Goal: Task Accomplishment & Management: Manage account settings

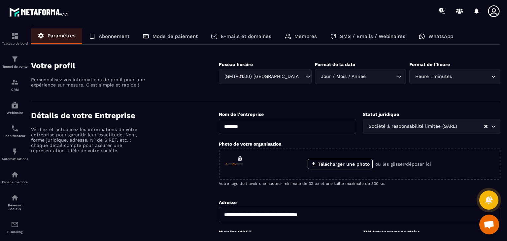
scroll to position [245, 0]
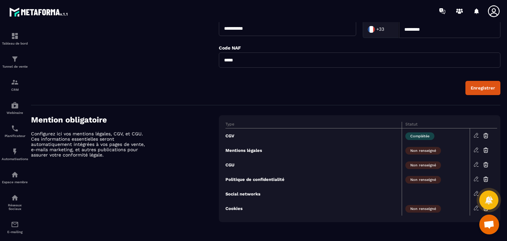
click at [476, 149] on icon at bounding box center [476, 150] width 6 height 6
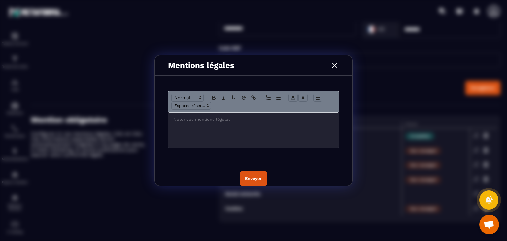
click at [278, 120] on p "Modal window" at bounding box center [253, 119] width 160 height 6
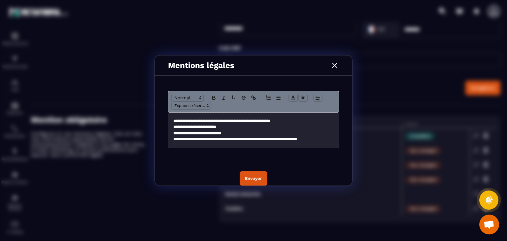
scroll to position [0, 0]
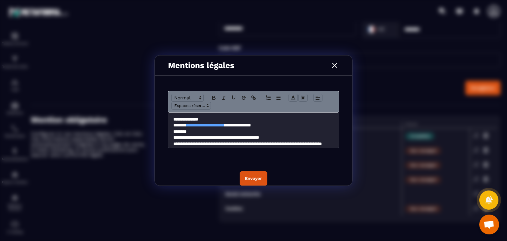
click at [278, 120] on p "**********" at bounding box center [253, 119] width 161 height 6
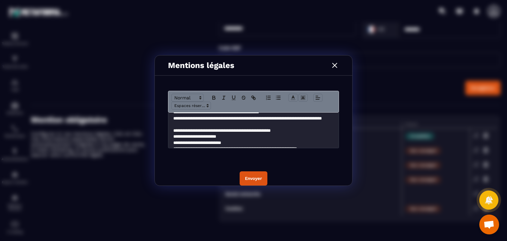
scroll to position [27, 0]
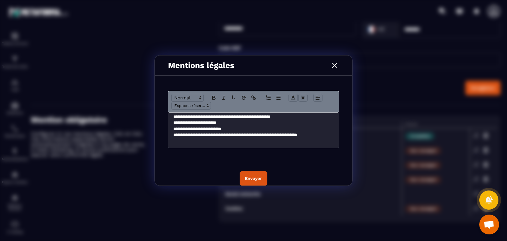
click at [252, 181] on button "Envoyer" at bounding box center [253, 178] width 28 height 14
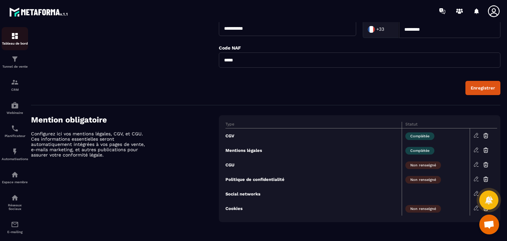
click at [13, 40] on img at bounding box center [15, 36] width 8 height 8
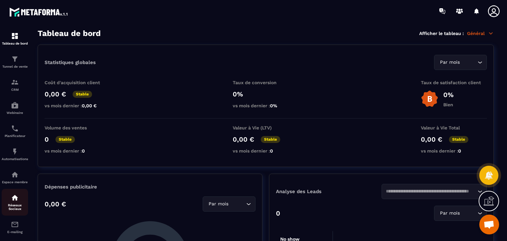
click at [14, 201] on img at bounding box center [15, 198] width 8 height 8
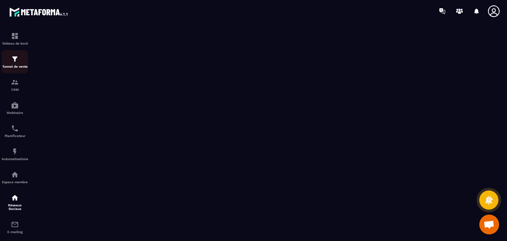
click at [15, 59] on img at bounding box center [15, 59] width 8 height 8
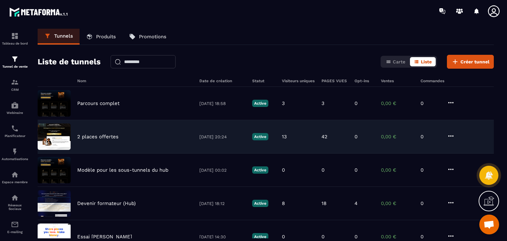
click at [99, 134] on p "2 places offertes" at bounding box center [97, 137] width 41 height 6
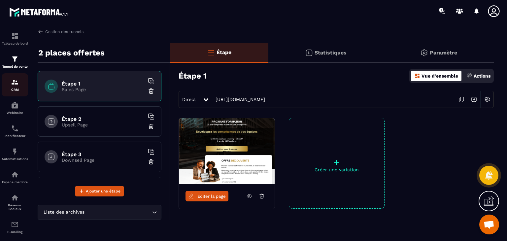
click at [13, 83] on img at bounding box center [15, 82] width 8 height 8
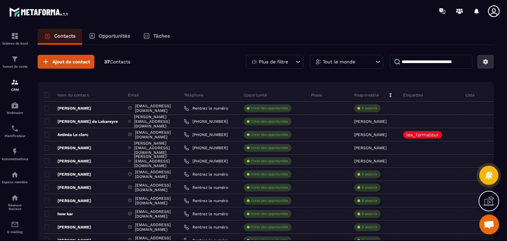
click at [484, 63] on icon at bounding box center [485, 61] width 5 height 5
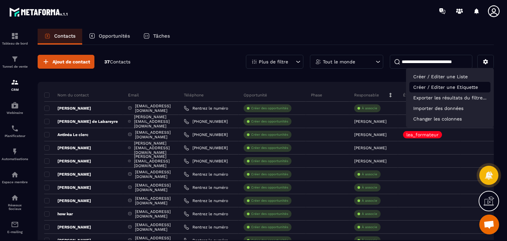
drag, startPoint x: 484, startPoint y: 63, endPoint x: 461, endPoint y: 87, distance: 33.8
click at [461, 69] on div "Plus de filtre Tout le monde Créer / Editer une Liste Créer / Editer une Etique…" at bounding box center [370, 62] width 248 height 14
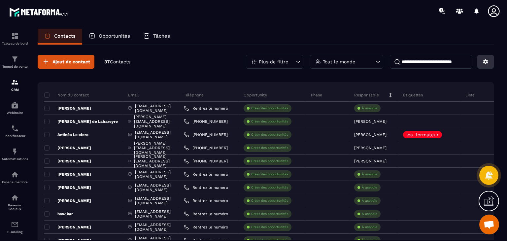
click at [490, 61] on button at bounding box center [485, 62] width 16 height 14
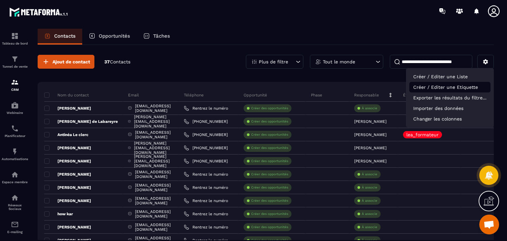
click at [463, 84] on p "Créer / Editer une Etiquette" at bounding box center [449, 87] width 81 height 11
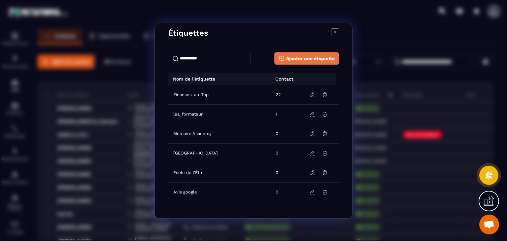
click at [308, 56] on span "Ajouter une étiquette" at bounding box center [310, 58] width 48 height 7
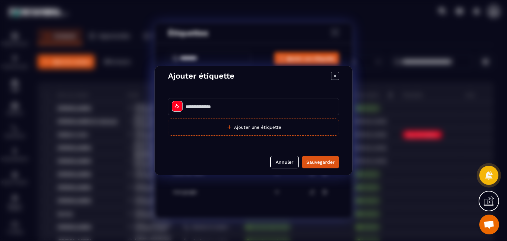
click at [241, 104] on input "Modal window" at bounding box center [253, 106] width 171 height 17
type input "**********"
click at [325, 164] on div "Sauvegarder" at bounding box center [320, 162] width 28 height 7
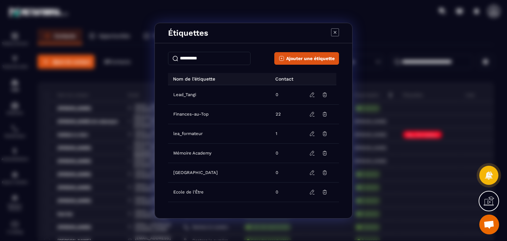
click at [335, 30] on icon "Modal window" at bounding box center [335, 32] width 8 height 8
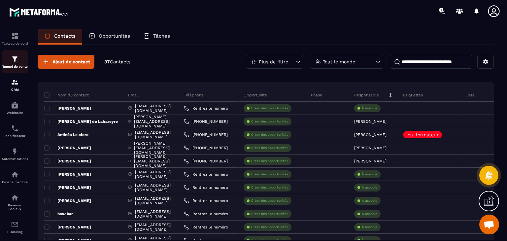
click at [12, 64] on div "Tunnel de vente" at bounding box center [15, 61] width 26 height 13
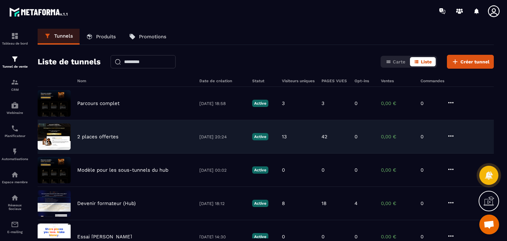
click at [96, 137] on p "2 places offertes" at bounding box center [97, 137] width 41 height 6
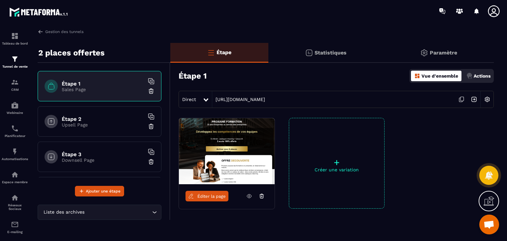
click at [477, 77] on p "Actions" at bounding box center [481, 75] width 17 height 5
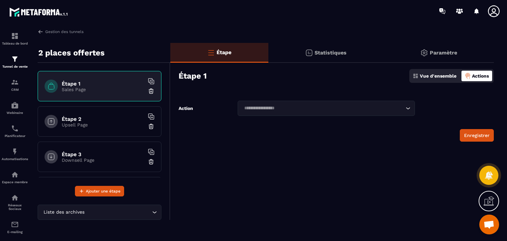
click at [409, 108] on icon "Search for option" at bounding box center [407, 108] width 7 height 7
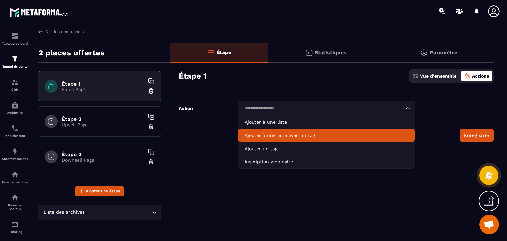
click at [338, 131] on li "Ajouter à une liste avec un tag" at bounding box center [326, 135] width 176 height 13
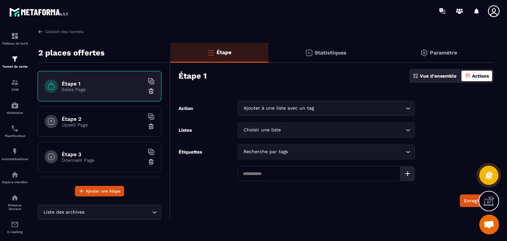
click at [408, 107] on icon "Search for option" at bounding box center [407, 108] width 7 height 7
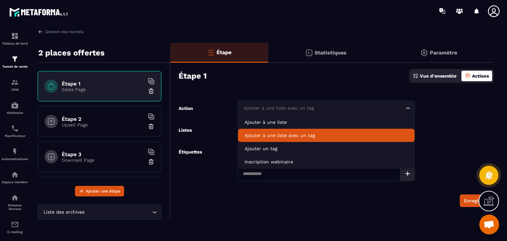
click at [390, 133] on p "Ajouter à une liste avec un tag" at bounding box center [325, 135] width 163 height 7
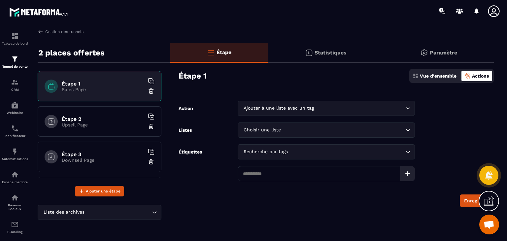
click at [406, 130] on icon "Search for option" at bounding box center [407, 130] width 7 height 7
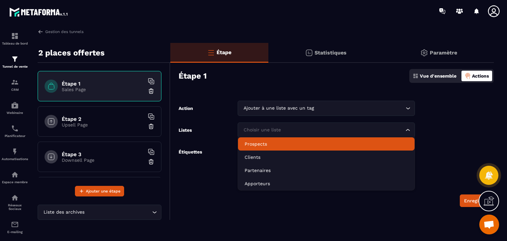
click at [339, 149] on li "Prospects" at bounding box center [326, 143] width 176 height 13
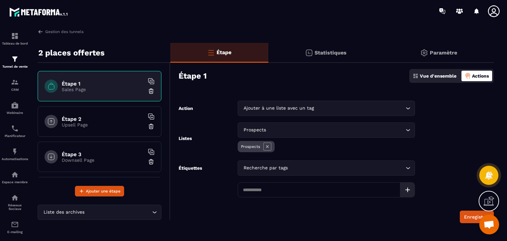
click at [407, 170] on icon "Search for option" at bounding box center [407, 168] width 7 height 7
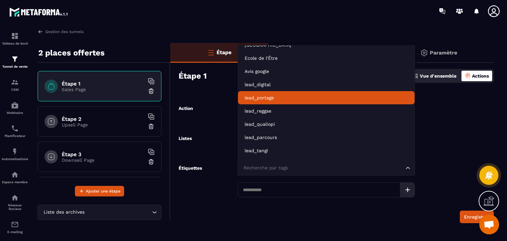
scroll to position [66, 0]
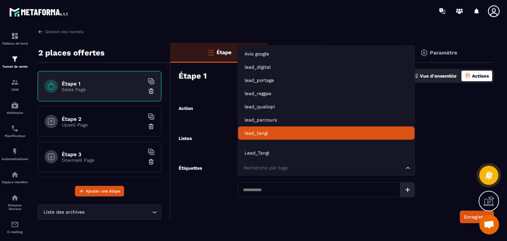
click at [327, 130] on p "lead_tangi" at bounding box center [325, 133] width 163 height 7
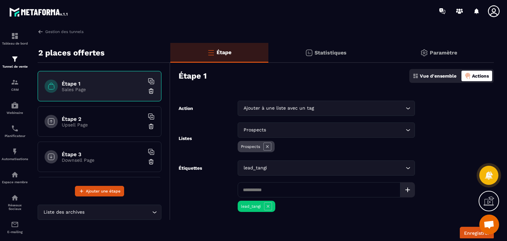
scroll to position [20, 0]
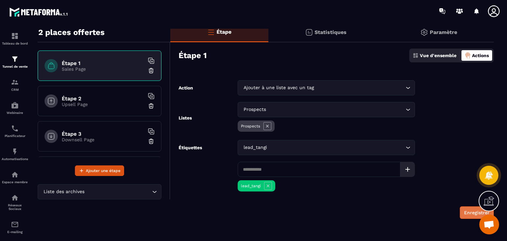
click at [465, 214] on button "Enregistrer" at bounding box center [476, 212] width 34 height 13
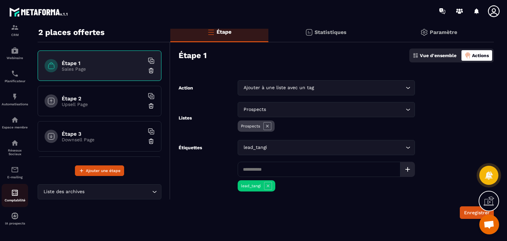
scroll to position [59, 0]
click at [18, 96] on img at bounding box center [15, 97] width 8 height 8
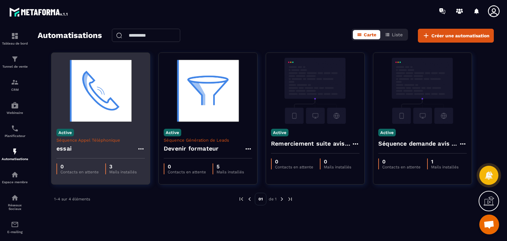
click at [140, 147] on icon at bounding box center [141, 149] width 8 height 8
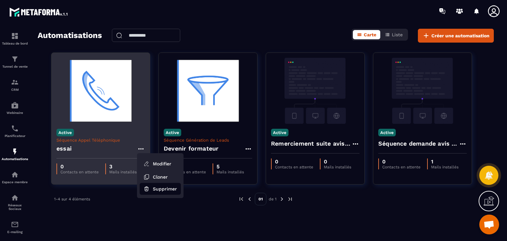
click at [160, 187] on button "Supprimer" at bounding box center [159, 189] width 41 height 12
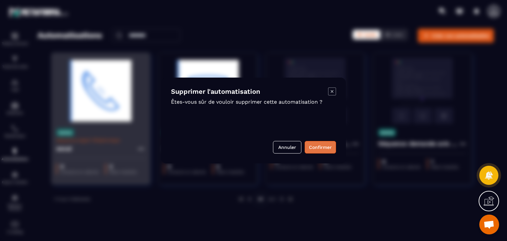
click at [324, 145] on button "Confirmer" at bounding box center [319, 147] width 31 height 13
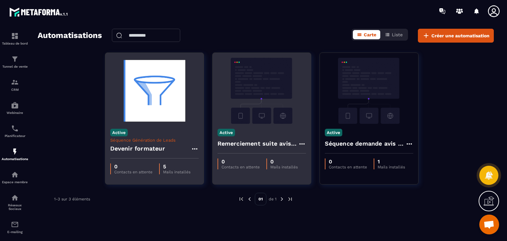
click at [299, 142] on icon at bounding box center [302, 144] width 8 height 8
click at [320, 184] on button "Supprimer" at bounding box center [320, 184] width 41 height 12
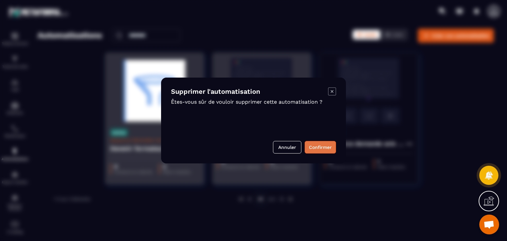
click at [325, 148] on button "Confirmer" at bounding box center [319, 147] width 31 height 13
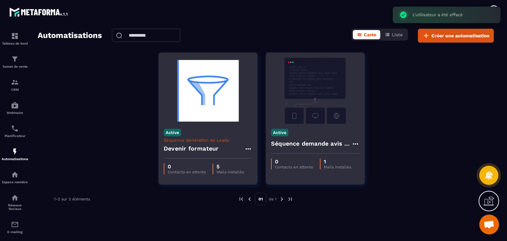
click at [357, 142] on icon at bounding box center [355, 144] width 8 height 8
click at [372, 182] on button "Supprimer" at bounding box center [374, 184] width 41 height 12
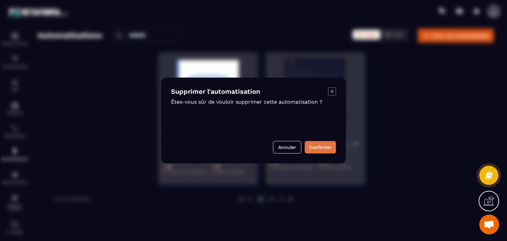
click at [313, 145] on button "Confirmer" at bounding box center [319, 147] width 31 height 13
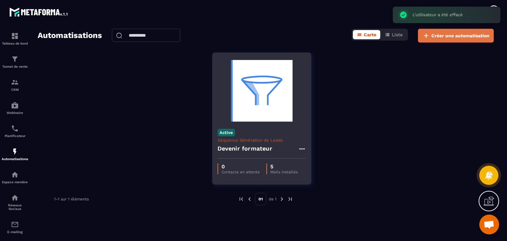
click at [465, 32] on button "Créer une automatisation" at bounding box center [456, 36] width 76 height 14
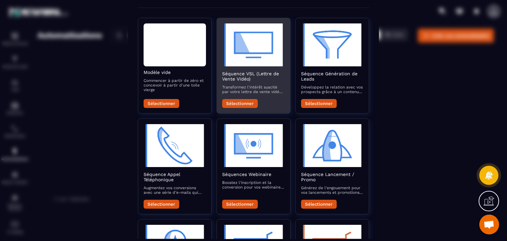
scroll to position [83, 0]
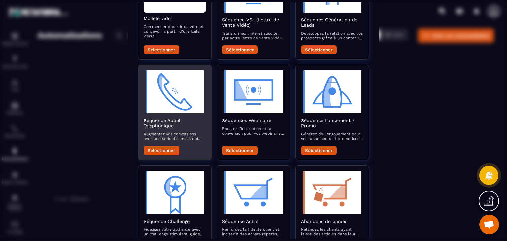
click at [169, 149] on button "Sélectionner" at bounding box center [161, 150] width 36 height 9
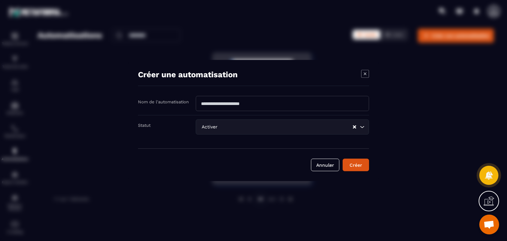
click at [260, 107] on input "Modal window" at bounding box center [282, 103] width 173 height 15
drag, startPoint x: 266, startPoint y: 107, endPoint x: 203, endPoint y: 100, distance: 63.4
click at [203, 100] on input "Modal window" at bounding box center [282, 103] width 173 height 15
type input "**********"
click at [356, 168] on button "Créer" at bounding box center [355, 165] width 26 height 13
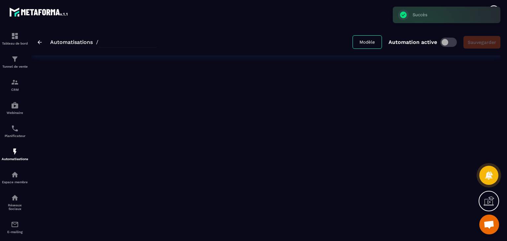
type input "**********"
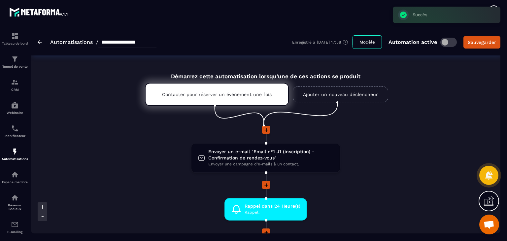
click at [331, 91] on link "Ajouter un nouveau déclencheur" at bounding box center [340, 94] width 95 height 16
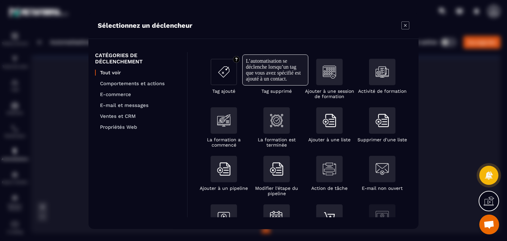
click at [229, 73] on img "Modal window" at bounding box center [223, 71] width 13 height 13
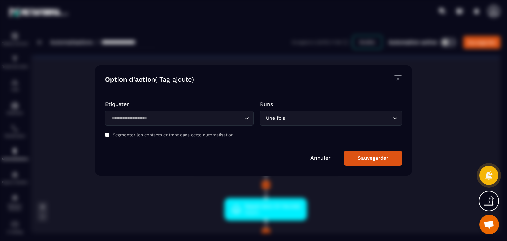
click at [245, 121] on icon "Search for option" at bounding box center [246, 118] width 7 height 7
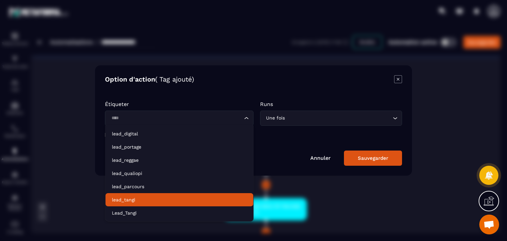
click at [134, 198] on p "lead_tangi" at bounding box center [179, 199] width 135 height 7
type input "****"
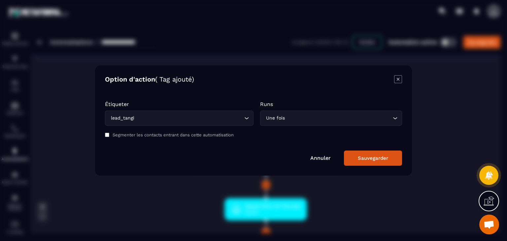
click at [377, 161] on button "Sauvegarder" at bounding box center [373, 157] width 58 height 15
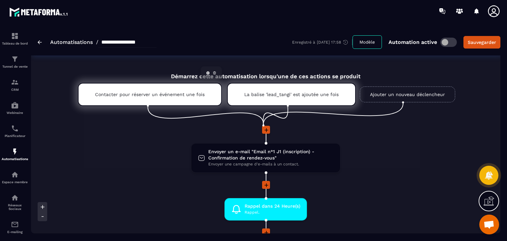
click at [148, 98] on div "Contacter pour réserver un événement une fois" at bounding box center [150, 94] width 144 height 23
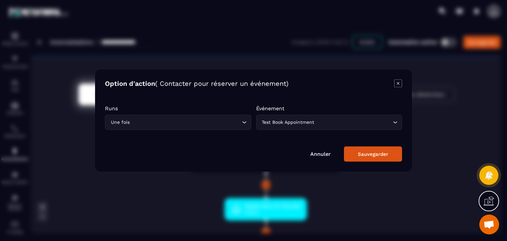
click at [325, 156] on link "Annuler" at bounding box center [320, 154] width 20 height 6
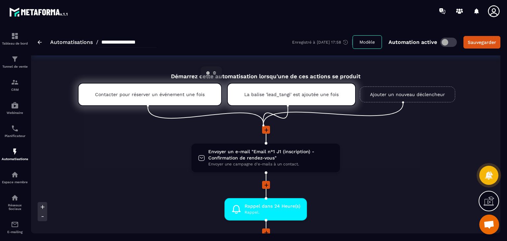
click at [164, 95] on p "Contacter pour réserver un événement une fois" at bounding box center [149, 94] width 109 height 5
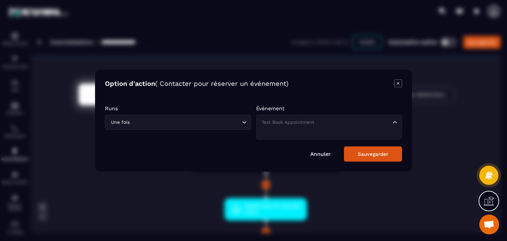
click at [394, 122] on icon "Search for option" at bounding box center [395, 122] width 4 height 2
click at [394, 122] on icon "Search for option" at bounding box center [394, 122] width 7 height 7
click at [241, 121] on icon "Search for option" at bounding box center [244, 122] width 7 height 7
click at [398, 86] on icon "Modal window" at bounding box center [398, 83] width 8 height 8
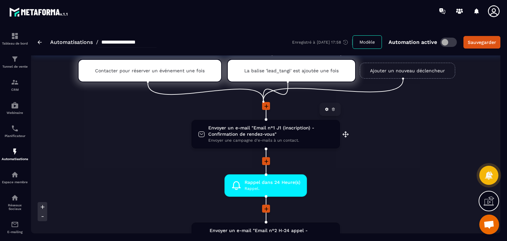
scroll to position [24, 0]
click at [242, 130] on span "Envoyer un e-mail "Email n°1 J1 (inscription) - Confirmation de rendez-vous"" at bounding box center [270, 131] width 125 height 13
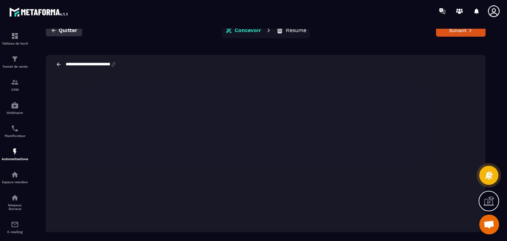
click at [67, 30] on span "Quitter" at bounding box center [68, 30] width 18 height 7
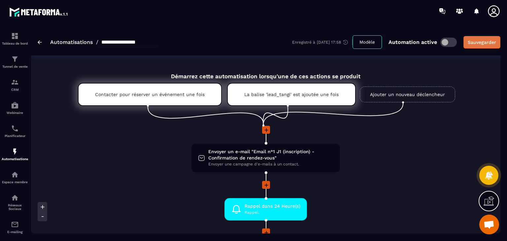
click at [485, 41] on div "Sauvegarder" at bounding box center [481, 42] width 28 height 7
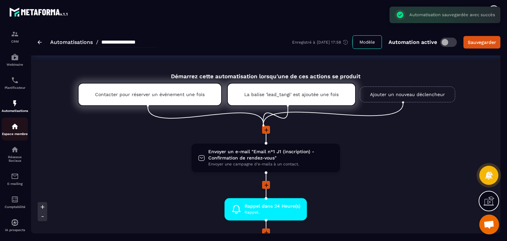
scroll to position [48, 0]
click at [15, 184] on p "E-mailing" at bounding box center [15, 183] width 26 height 4
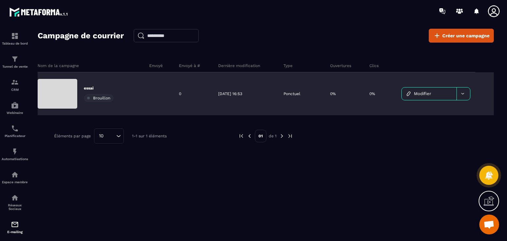
click at [420, 93] on span "Modifier" at bounding box center [422, 93] width 17 height 5
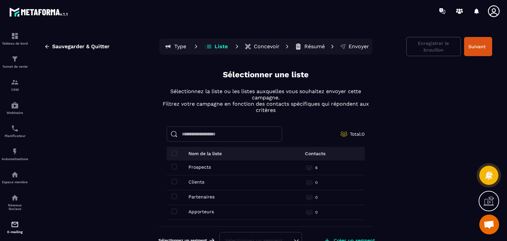
scroll to position [15, 0]
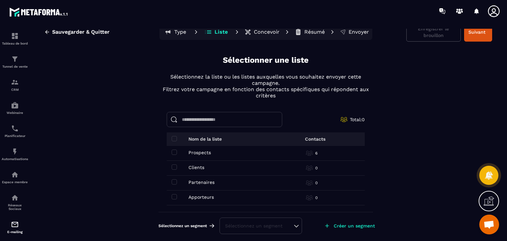
click at [265, 31] on p "Concevoir" at bounding box center [267, 32] width 26 height 7
click at [219, 34] on p "Liste" at bounding box center [220, 32] width 13 height 7
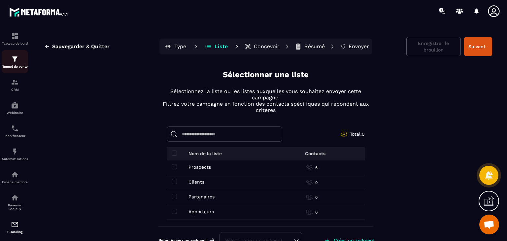
click at [15, 60] on img at bounding box center [15, 59] width 8 height 8
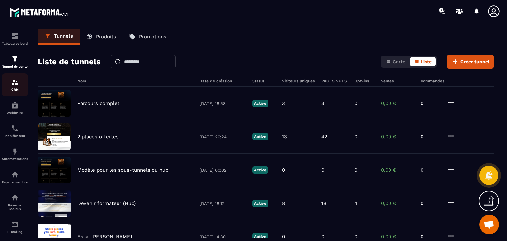
click at [10, 84] on div "CRM" at bounding box center [15, 84] width 26 height 13
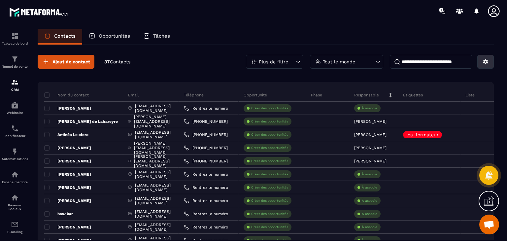
click at [487, 60] on icon at bounding box center [485, 61] width 5 height 5
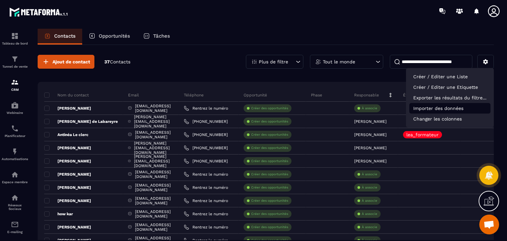
click at [456, 112] on p "Importer des données" at bounding box center [449, 108] width 81 height 11
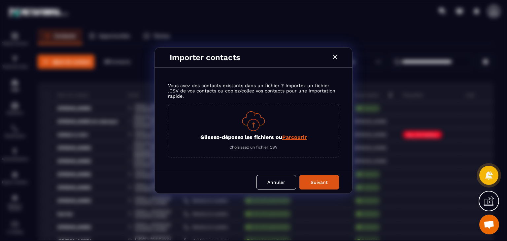
click at [259, 144] on div "Glissez-déposez les fichiers ou Parcourir Choisissez un fichier CSV" at bounding box center [253, 131] width 171 height 54
click at [287, 137] on span "Parcourir" at bounding box center [294, 137] width 25 height 6
click at [0, 0] on input "Glissez-déposez les fichiers ou Parcourir" at bounding box center [0, 0] width 0 height 0
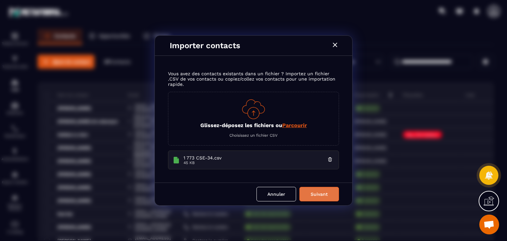
click at [322, 192] on button "Suivant" at bounding box center [319, 194] width 40 height 15
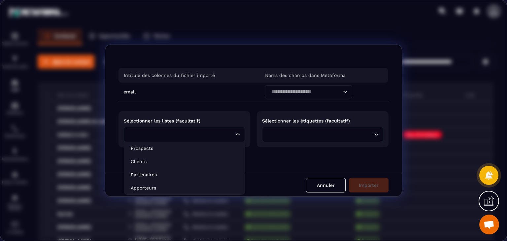
click at [237, 134] on icon "Search for option" at bounding box center [238, 134] width 4 height 2
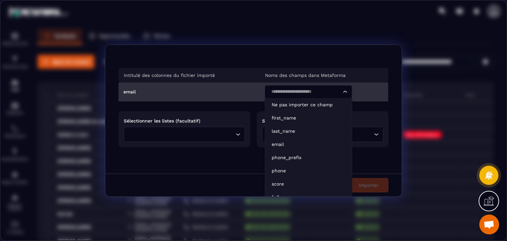
click at [344, 90] on icon "Search for option" at bounding box center [345, 91] width 7 height 7
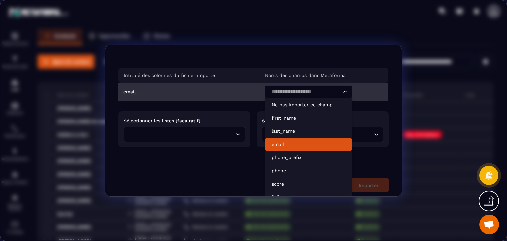
click at [327, 139] on li "email" at bounding box center [308, 144] width 87 height 13
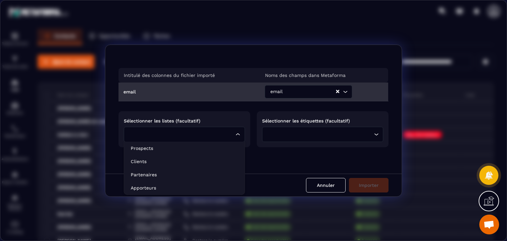
click at [236, 133] on icon "Search for option" at bounding box center [237, 134] width 7 height 7
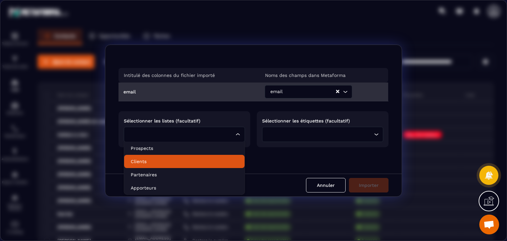
click at [375, 136] on div "Loading..." at bounding box center [322, 134] width 121 height 15
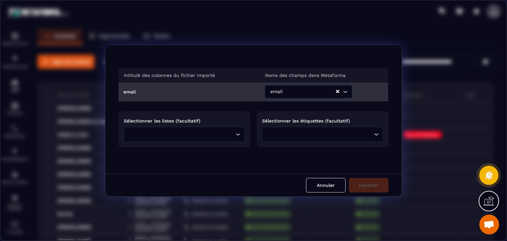
click at [387, 33] on section "Intitulé des colonnes du fichier importé Noms des champs dans Metaforma email e…" at bounding box center [253, 120] width 507 height 241
click at [336, 179] on button "Annuler" at bounding box center [326, 185] width 40 height 15
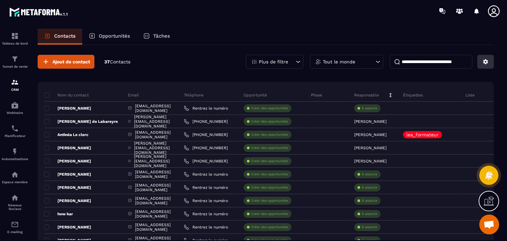
click at [486, 62] on icon at bounding box center [485, 61] width 5 height 5
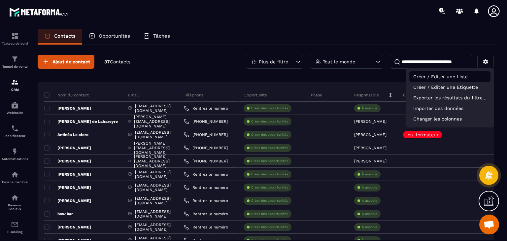
click at [459, 75] on p "Créer / Editer une Liste" at bounding box center [449, 76] width 81 height 11
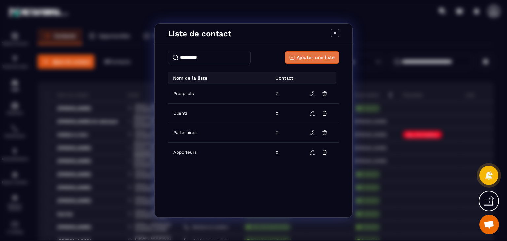
click at [323, 57] on span "Ajouter une liste" at bounding box center [315, 57] width 38 height 7
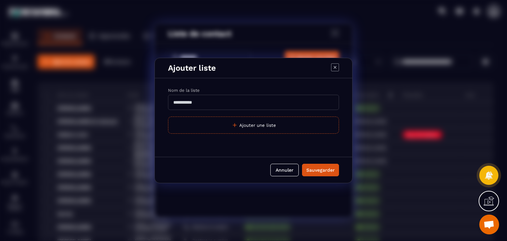
click at [211, 103] on input "Modal window" at bounding box center [253, 102] width 171 height 15
type input "******"
click at [323, 168] on div "Sauvegarder" at bounding box center [320, 170] width 28 height 7
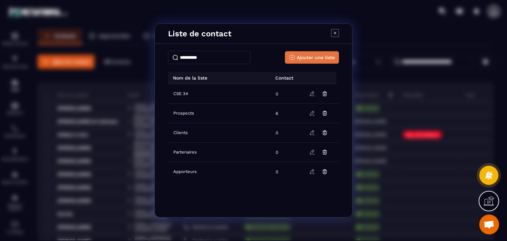
click at [323, 57] on span "Ajouter une liste" at bounding box center [315, 57] width 38 height 7
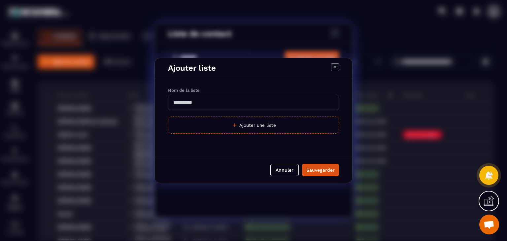
click at [247, 106] on input "Modal window" at bounding box center [253, 102] width 171 height 15
type input "******"
click at [322, 167] on div "Sauvegarder" at bounding box center [320, 170] width 28 height 7
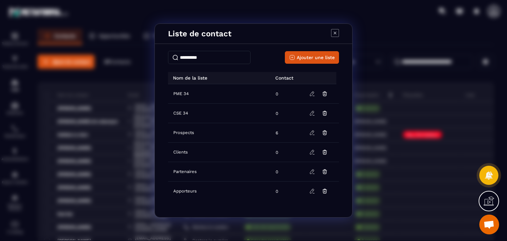
click at [333, 31] on icon "Modal window" at bounding box center [335, 33] width 8 height 8
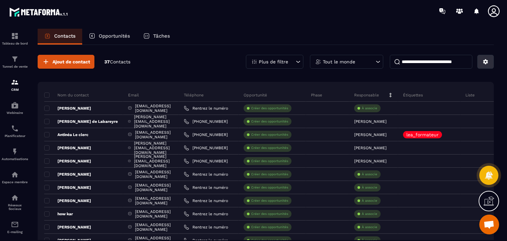
click at [488, 61] on button at bounding box center [485, 62] width 16 height 14
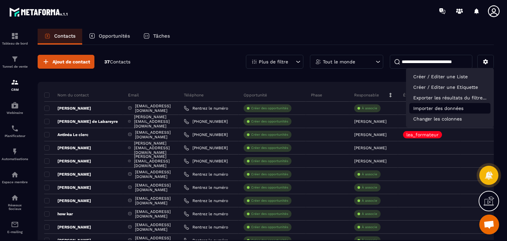
click at [455, 107] on p "Importer des données" at bounding box center [449, 108] width 81 height 11
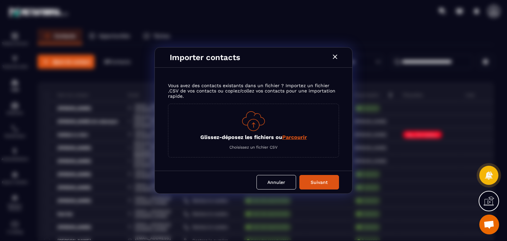
click at [287, 136] on span "Parcourir" at bounding box center [294, 137] width 25 height 6
click at [0, 0] on input "Glissez-déposez les fichiers ou Parcourir" at bounding box center [0, 0] width 0 height 0
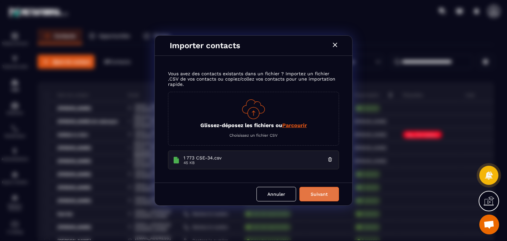
click at [323, 193] on button "Suivant" at bounding box center [319, 194] width 40 height 15
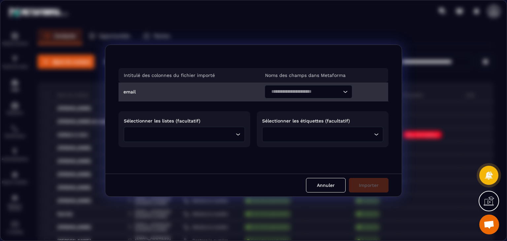
click at [346, 92] on div "Loading..." at bounding box center [307, 91] width 87 height 13
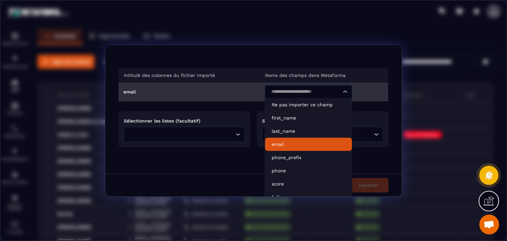
click at [324, 142] on p "email" at bounding box center [308, 144] width 74 height 7
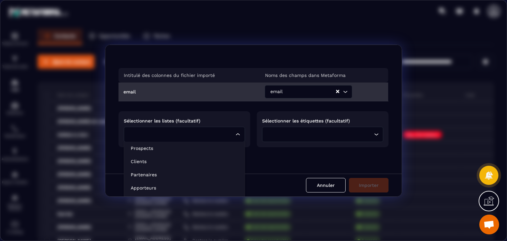
click at [236, 134] on icon "Search for option" at bounding box center [237, 134] width 7 height 7
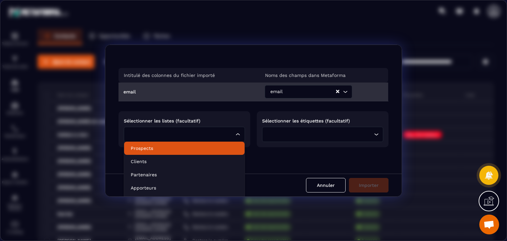
scroll to position [24, 0]
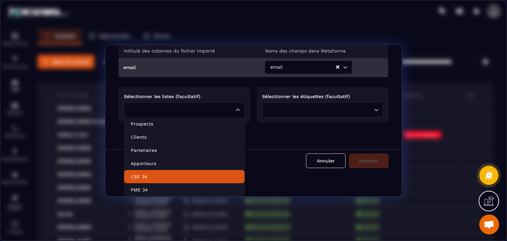
click at [207, 180] on li "CSE 34" at bounding box center [184, 176] width 120 height 13
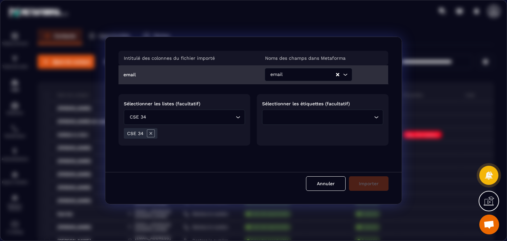
scroll to position [0, 0]
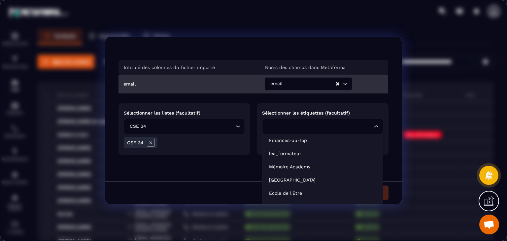
click at [378, 126] on div "Sélectionner les étiquettes (facultatif) Loading... Finances-au-Top lea_formate…" at bounding box center [323, 128] width 132 height 51
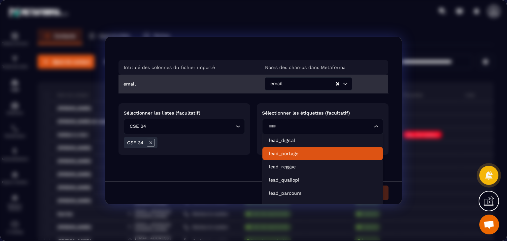
scroll to position [22, 0]
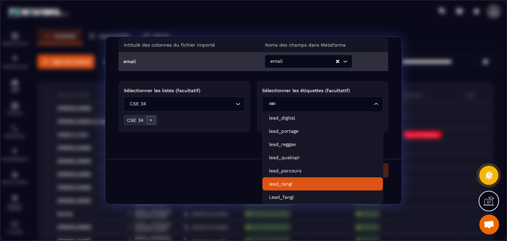
click at [315, 180] on p "lead_tangi" at bounding box center [322, 183] width 107 height 7
type input "****"
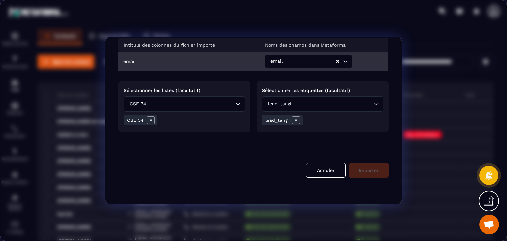
scroll to position [0, 0]
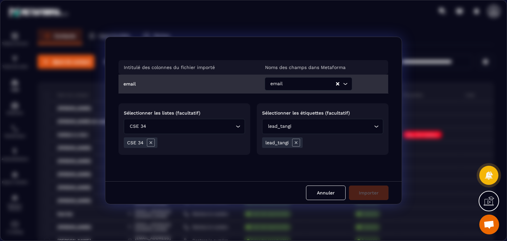
click at [309, 169] on div "Intitulé des colonnes du fichier importé Noms des champs dans Metaforma email e…" at bounding box center [253, 109] width 296 height 144
click at [364, 193] on div "Annuler Importer" at bounding box center [253, 192] width 296 height 23
click at [294, 145] on icon "Modal window" at bounding box center [296, 143] width 8 height 8
click at [309, 123] on input "Search for option" at bounding box center [332, 126] width 79 height 7
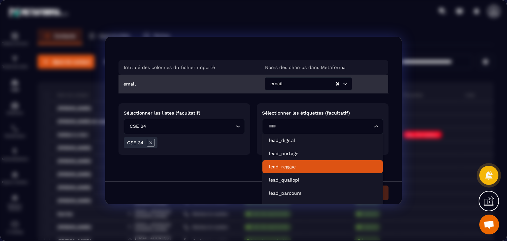
scroll to position [22, 0]
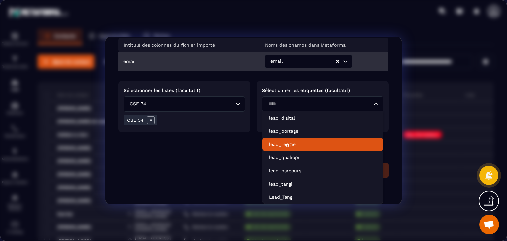
type input "****"
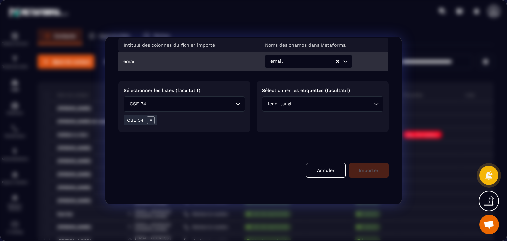
click at [418, 21] on section "Intitulé des colonnes du fichier importé Noms des champs dans Metaforma email e…" at bounding box center [253, 120] width 507 height 241
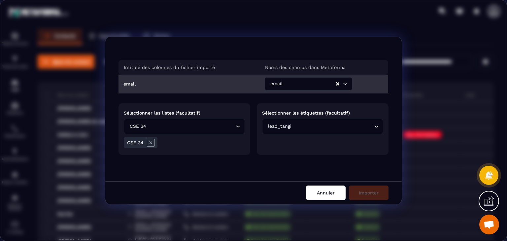
click at [320, 194] on button "Annuler" at bounding box center [326, 192] width 40 height 15
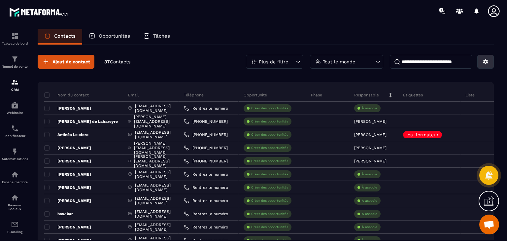
click at [485, 64] on icon at bounding box center [485, 61] width 5 height 5
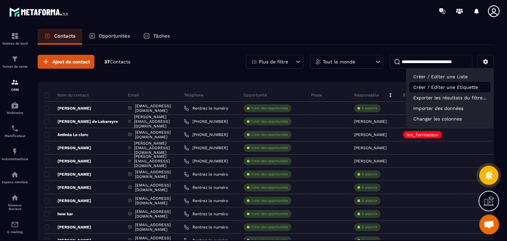
click at [472, 84] on p "Créer / Editer une Etiquette" at bounding box center [449, 87] width 81 height 11
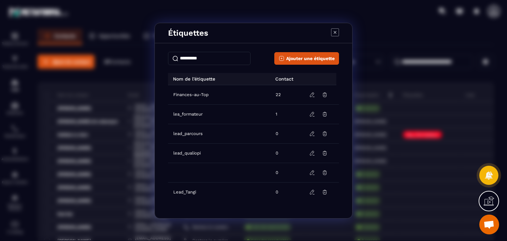
click at [217, 169] on td "Modal window" at bounding box center [220, 172] width 104 height 19
click at [333, 32] on icon "Modal window" at bounding box center [335, 32] width 8 height 8
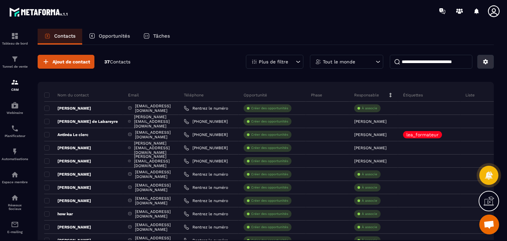
click at [486, 64] on icon at bounding box center [485, 62] width 6 height 6
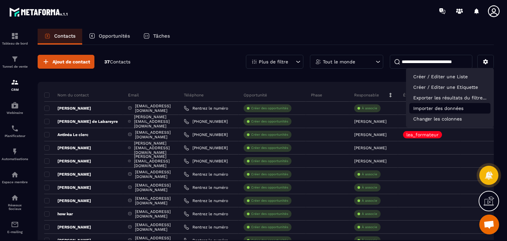
click at [463, 107] on p "Importer des données" at bounding box center [449, 108] width 81 height 11
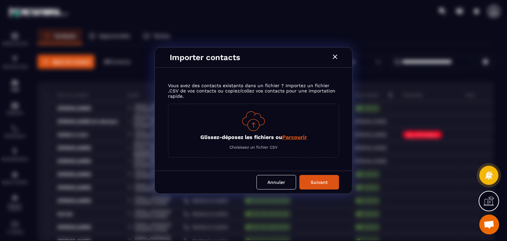
click at [286, 135] on span "Parcourir" at bounding box center [294, 137] width 25 height 6
click at [0, 0] on input "Glissez-déposez les fichiers ou Parcourir" at bounding box center [0, 0] width 0 height 0
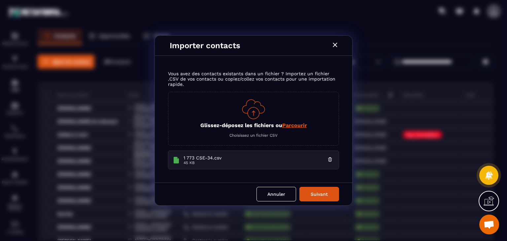
click at [297, 123] on span "Parcourir" at bounding box center [294, 125] width 25 height 6
click at [0, 0] on input "Glissez-déposez les fichiers ou Parcourir" at bounding box center [0, 0] width 0 height 0
click at [325, 193] on button "Suivant" at bounding box center [319, 194] width 40 height 15
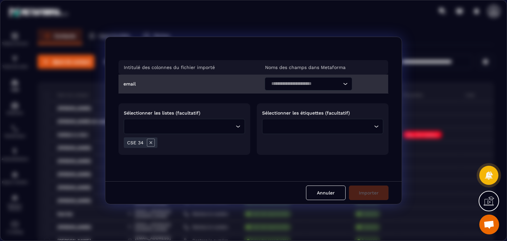
click at [227, 82] on td "email" at bounding box center [188, 84] width 141 height 19
click at [139, 82] on div "email" at bounding box center [153, 83] width 61 height 13
click at [344, 86] on icon "Search for option" at bounding box center [345, 83] width 7 height 7
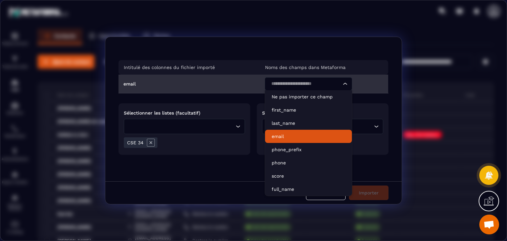
click at [321, 134] on p "email" at bounding box center [308, 136] width 74 height 7
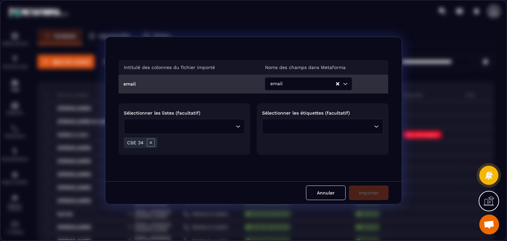
click at [150, 141] on icon "Modal window" at bounding box center [151, 143] width 8 height 8
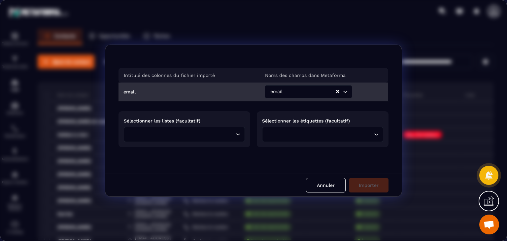
click at [235, 133] on icon "Search for option" at bounding box center [237, 134] width 7 height 7
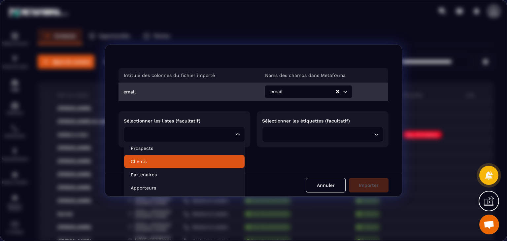
scroll to position [24, 0]
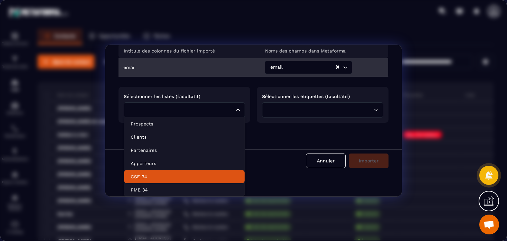
click at [171, 170] on li "CSE 34" at bounding box center [184, 176] width 120 height 13
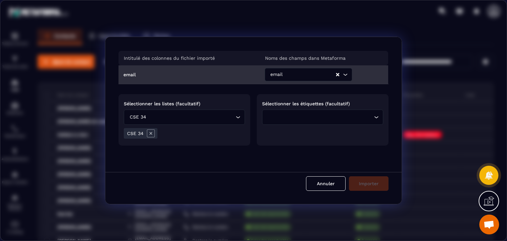
scroll to position [0, 0]
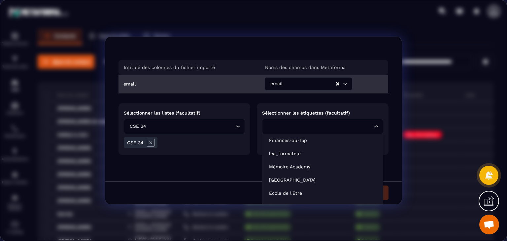
click at [323, 119] on div "Loading..." at bounding box center [322, 126] width 121 height 15
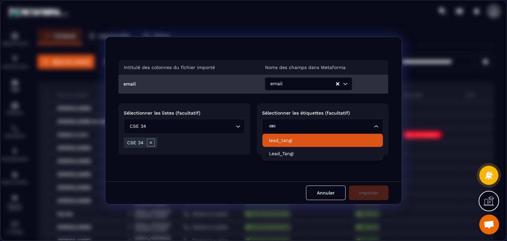
click at [291, 138] on p "lead_tangi" at bounding box center [322, 140] width 107 height 7
type input "****"
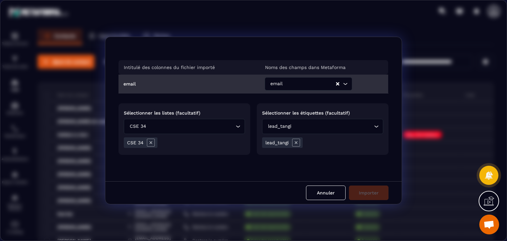
click at [367, 173] on div "Intitulé des colonnes du fichier importé Noms des champs dans Metaforma email e…" at bounding box center [253, 109] width 296 height 144
click at [367, 191] on div "Annuler Importer" at bounding box center [253, 192] width 296 height 23
click at [368, 192] on div "Annuler Importer" at bounding box center [253, 192] width 296 height 23
click at [326, 195] on button "Annuler" at bounding box center [326, 192] width 40 height 15
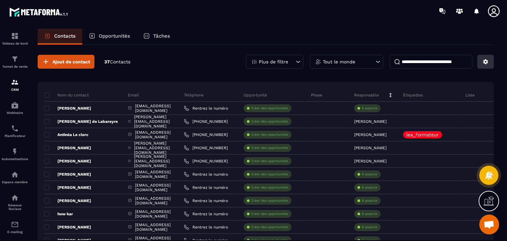
click at [483, 61] on icon at bounding box center [485, 61] width 5 height 5
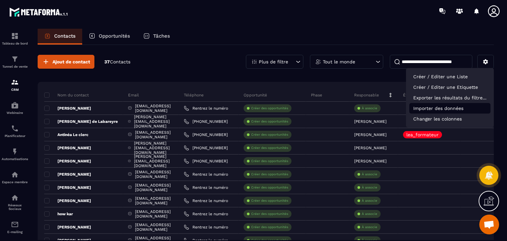
click at [452, 106] on p "Importer des données" at bounding box center [449, 108] width 81 height 11
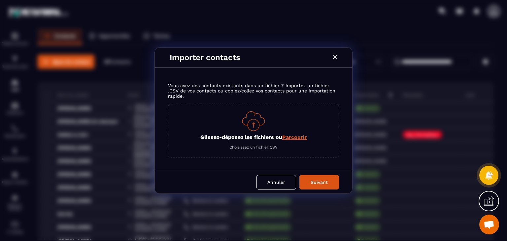
click at [294, 138] on span "Parcourir" at bounding box center [294, 137] width 25 height 6
click at [0, 0] on input "Glissez-déposez les fichiers ou Parcourir" at bounding box center [0, 0] width 0 height 0
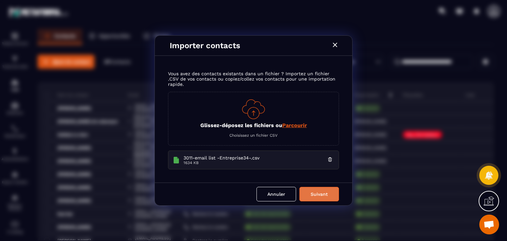
click at [317, 193] on button "Suivant" at bounding box center [319, 194] width 40 height 15
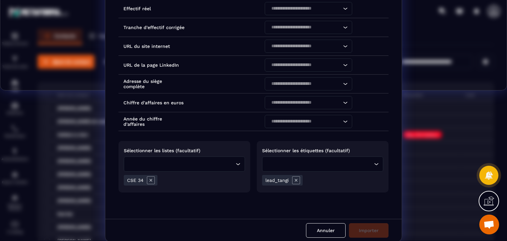
scroll to position [150, 0]
click at [147, 179] on icon "Modal window" at bounding box center [151, 180] width 8 height 8
click at [236, 165] on div "Loading..." at bounding box center [184, 164] width 121 height 15
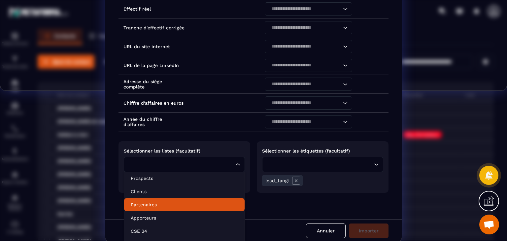
scroll to position [9, 0]
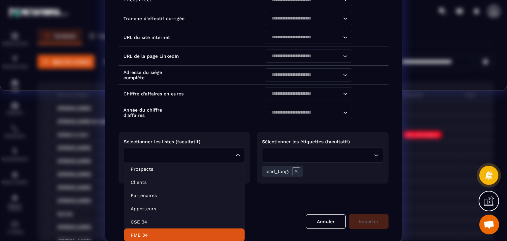
click at [168, 229] on li "PME 34" at bounding box center [184, 234] width 120 height 13
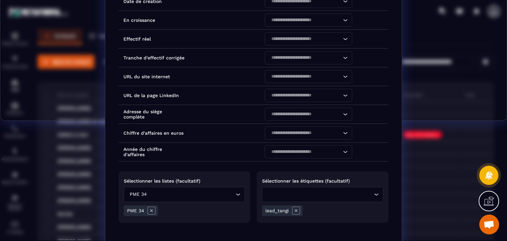
scroll to position [0, 0]
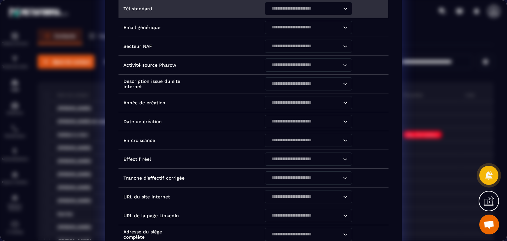
click at [343, 10] on icon "Search for option" at bounding box center [345, 8] width 7 height 7
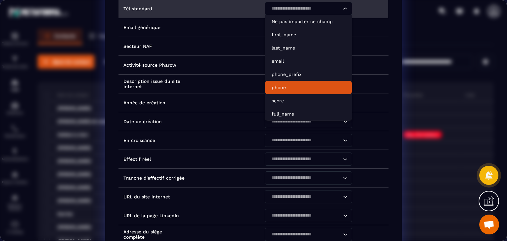
click at [316, 82] on li "phone" at bounding box center [308, 87] width 87 height 13
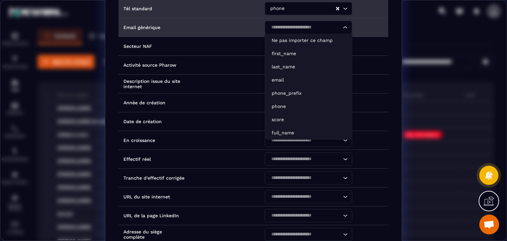
click at [344, 28] on icon "Search for option" at bounding box center [345, 27] width 7 height 7
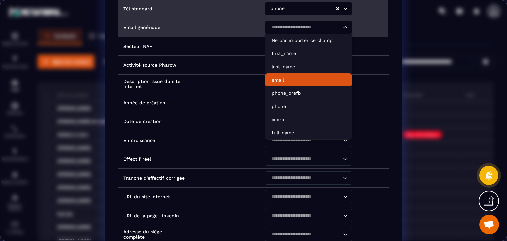
click at [315, 78] on p "email" at bounding box center [308, 80] width 74 height 7
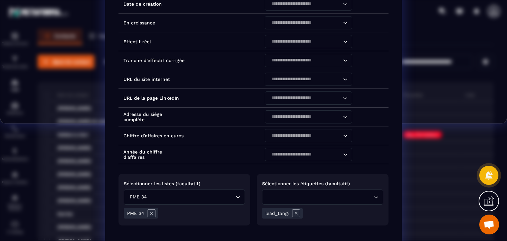
scroll to position [113, 0]
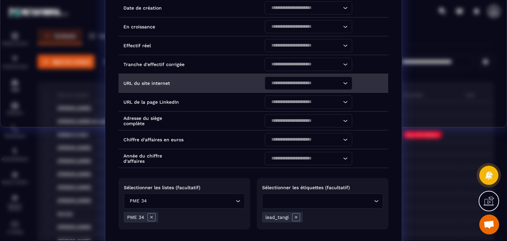
click at [343, 82] on icon "Search for option" at bounding box center [345, 83] width 7 height 7
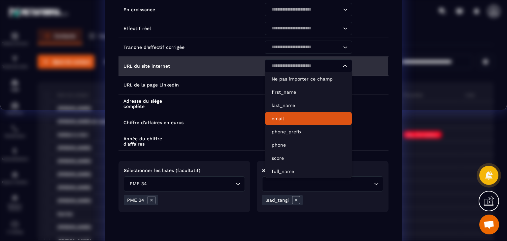
scroll to position [105, 0]
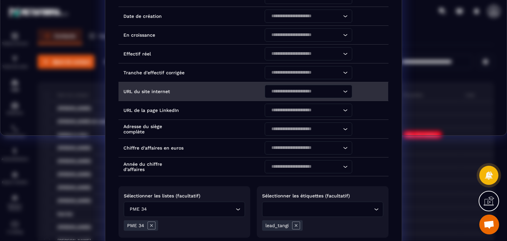
click at [342, 91] on icon "Search for option" at bounding box center [345, 91] width 7 height 7
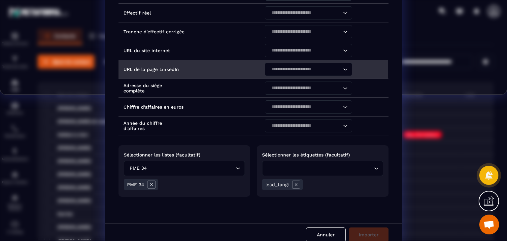
scroll to position [150, 0]
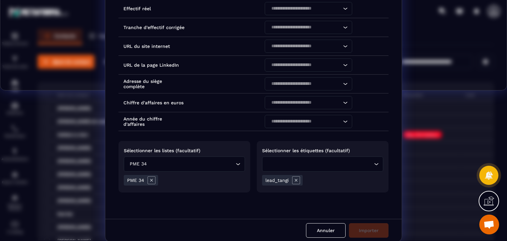
click at [368, 226] on div "Annuler Importer" at bounding box center [253, 230] width 296 height 23
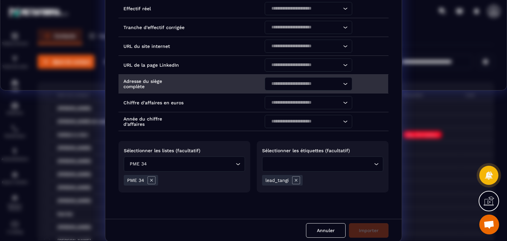
scroll to position [0, 0]
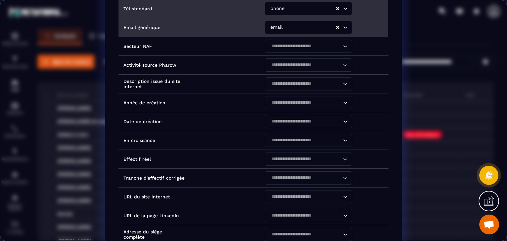
click at [409, 28] on form "Intitulé des colonnes du fichier importé Noms des champs dans Metaforma Nom de …" at bounding box center [253, 120] width 506 height 543
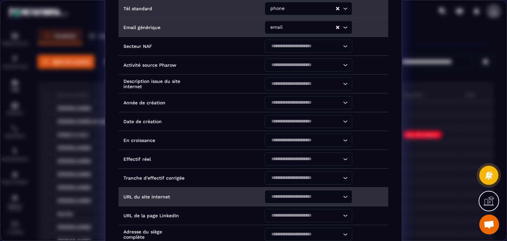
scroll to position [150, 0]
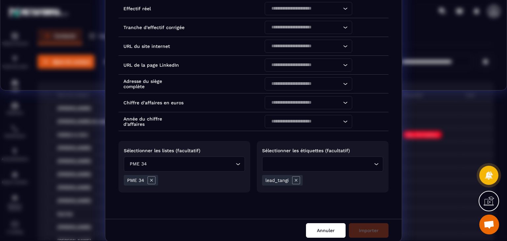
click at [317, 231] on button "Annuler" at bounding box center [326, 230] width 40 height 15
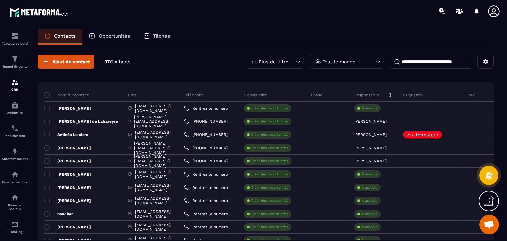
scroll to position [0, 0]
